Goal: Information Seeking & Learning: Learn about a topic

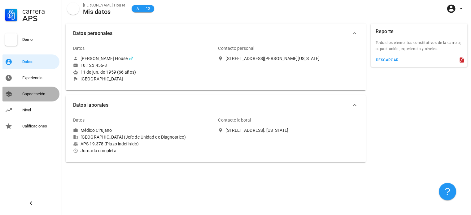
click at [25, 95] on div "Capacitación" at bounding box center [39, 94] width 35 height 5
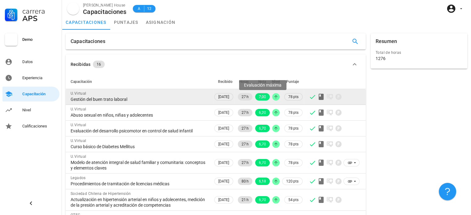
click at [264, 97] on span "7,00" at bounding box center [262, 96] width 7 height 7
click at [225, 95] on span "[DATE]" at bounding box center [223, 97] width 11 height 7
click at [118, 97] on div "Gestión del buen trato laboral" at bounding box center [140, 100] width 138 height 6
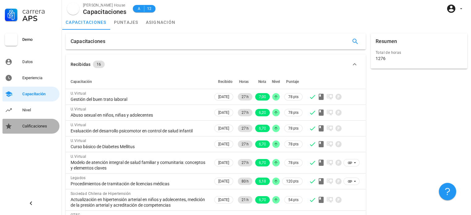
click at [40, 129] on div "Calificaciones" at bounding box center [39, 126] width 35 height 5
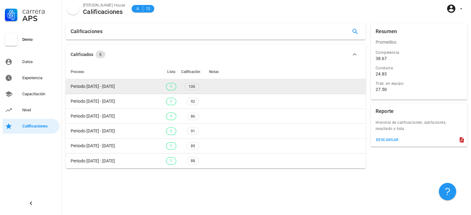
click at [197, 93] on td "100" at bounding box center [190, 86] width 27 height 15
